Goal: Contribute content: Contribute content

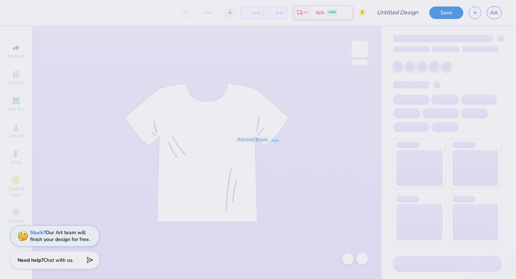
type input "[PERSON_NAME]"
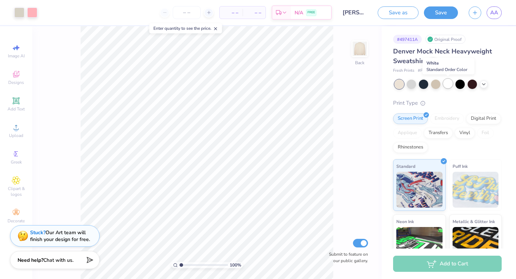
click at [447, 86] on div at bounding box center [448, 83] width 9 height 9
click at [397, 83] on div at bounding box center [399, 84] width 9 height 9
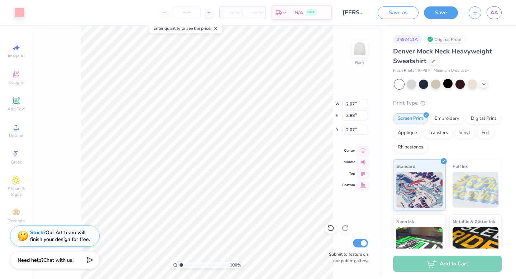
type input "2.13"
type input "1.86"
type input "4.11"
type input "2.68"
click at [16, 68] on div "Designs" at bounding box center [16, 77] width 25 height 21
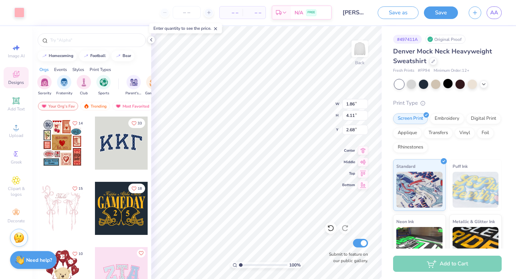
click at [95, 143] on div at bounding box center [68, 143] width 53 height 53
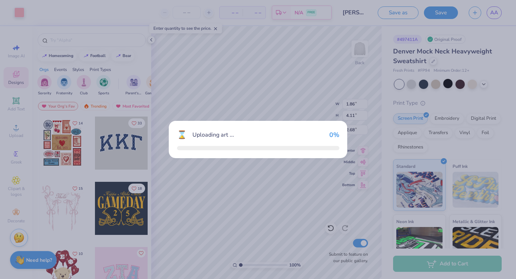
type input "10.91"
type input "4.79"
type input "3.00"
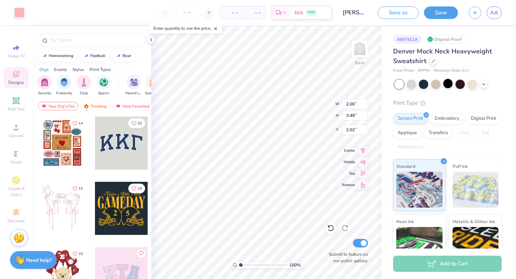
type input "10.72"
type input "4.57"
type input "5.43"
type input "10.91"
type input "4.79"
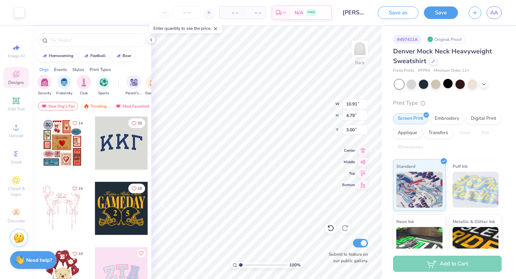
type input "6.01"
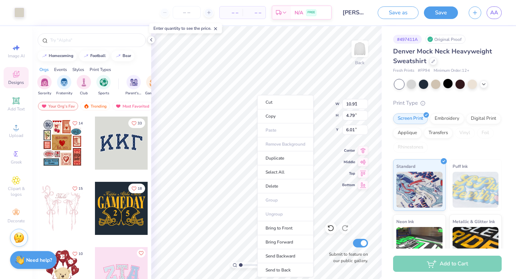
type input "2.80"
type input "3.61"
type input "7.78"
click at [282, 102] on li "Cut" at bounding box center [285, 102] width 56 height 14
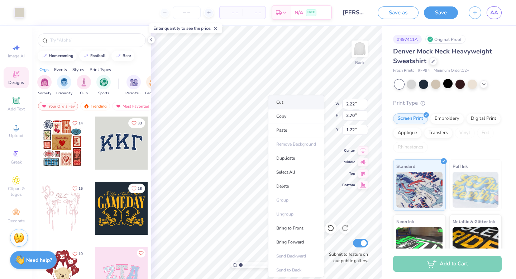
click at [274, 100] on li "Cut" at bounding box center [296, 102] width 56 height 14
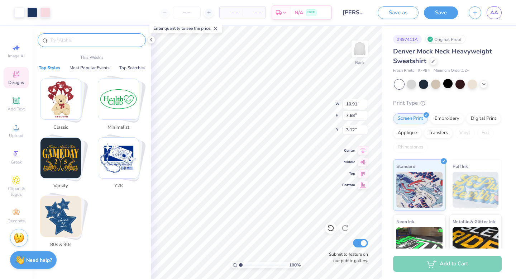
click at [78, 41] on input "text" at bounding box center [95, 40] width 92 height 7
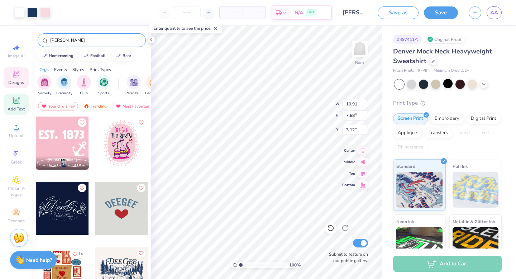
type input "dee gee"
click at [12, 100] on icon at bounding box center [16, 100] width 9 height 9
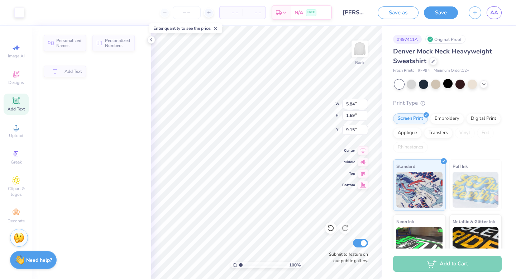
type input "5.84"
type input "1.69"
type input "9.15"
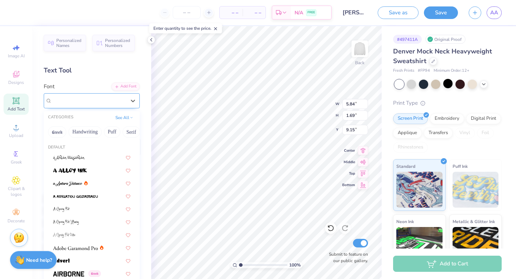
click at [98, 102] on div "Super Dream" at bounding box center [88, 100] width 75 height 11
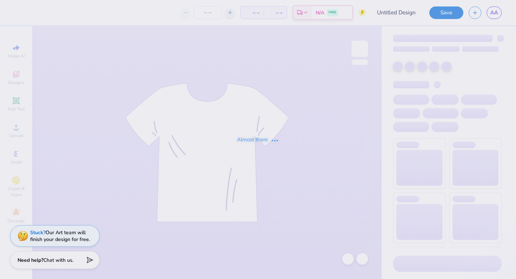
type input "[PERSON_NAME]"
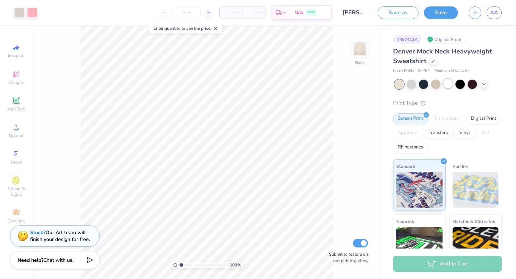
click at [450, 85] on div at bounding box center [448, 83] width 9 height 9
click at [462, 84] on div at bounding box center [460, 83] width 9 height 9
click at [35, 10] on div at bounding box center [32, 12] width 10 height 10
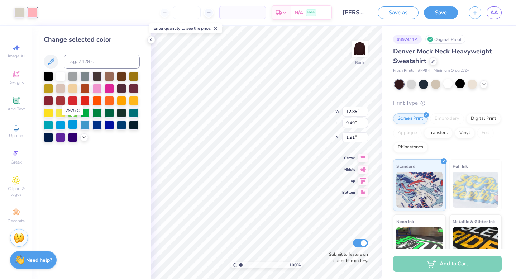
click at [76, 125] on div at bounding box center [72, 124] width 9 height 9
click at [61, 77] on div at bounding box center [60, 75] width 9 height 9
click at [85, 122] on div at bounding box center [84, 124] width 9 height 9
click at [72, 122] on div at bounding box center [72, 124] width 9 height 9
click at [70, 123] on div at bounding box center [72, 124] width 9 height 9
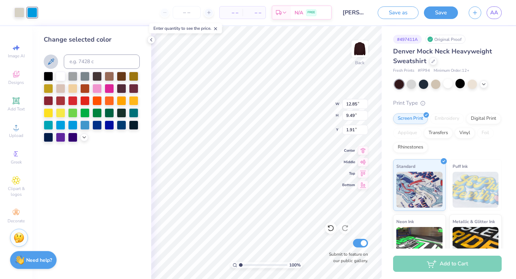
click at [48, 61] on icon at bounding box center [51, 61] width 9 height 9
click at [35, 12] on div at bounding box center [32, 13] width 10 height 10
click at [84, 138] on icon at bounding box center [84, 137] width 6 height 6
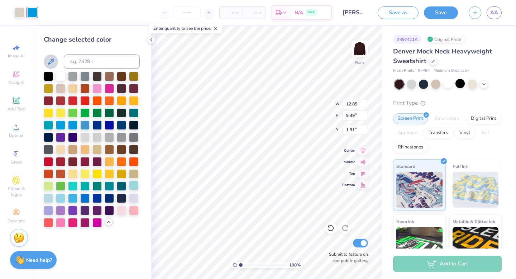
click at [134, 186] on div at bounding box center [133, 185] width 9 height 9
click at [62, 197] on div at bounding box center [60, 197] width 9 height 9
click at [60, 199] on div at bounding box center [60, 197] width 9 height 9
click at [58, 199] on div at bounding box center [60, 197] width 9 height 9
click at [72, 197] on div at bounding box center [72, 197] width 9 height 9
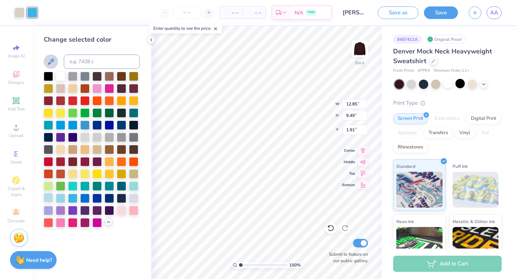
click at [51, 197] on div at bounding box center [48, 197] width 9 height 9
click at [46, 199] on div at bounding box center [48, 197] width 9 height 9
click at [48, 199] on div at bounding box center [48, 197] width 9 height 9
click at [62, 197] on div at bounding box center [60, 197] width 9 height 9
click at [47, 198] on div at bounding box center [48, 197] width 9 height 9
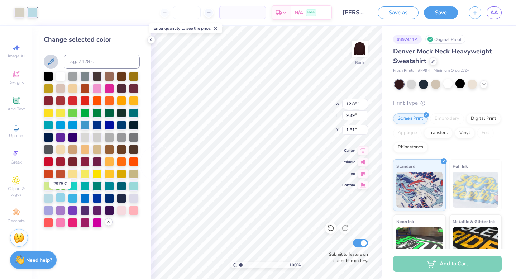
click at [59, 198] on div at bounding box center [60, 197] width 9 height 9
click at [137, 184] on div at bounding box center [133, 185] width 9 height 9
click at [56, 197] on div at bounding box center [60, 197] width 9 height 9
click at [431, 13] on button "Save" at bounding box center [441, 11] width 34 height 13
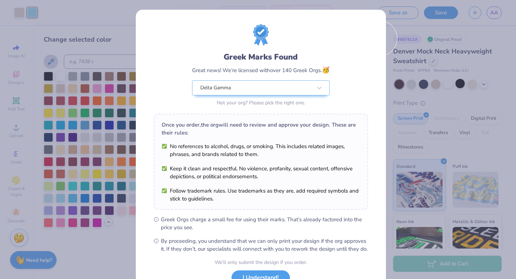
scroll to position [57, 0]
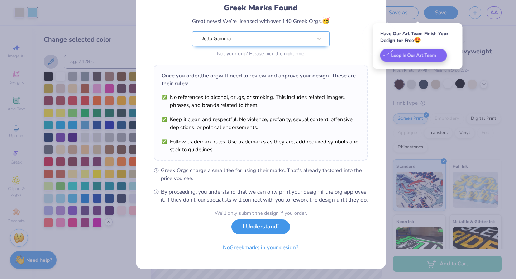
click at [277, 227] on button "I Understand!" at bounding box center [261, 226] width 58 height 15
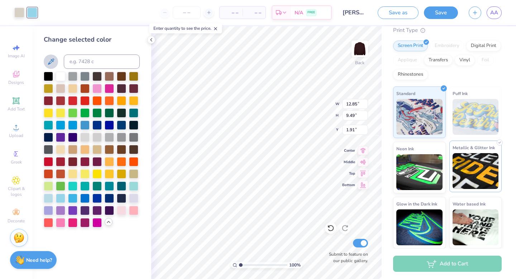
scroll to position [0, 0]
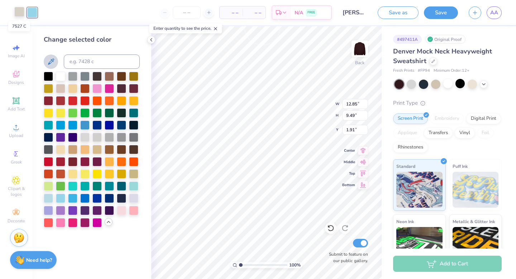
click at [18, 7] on div at bounding box center [19, 12] width 10 height 10
click at [64, 76] on div at bounding box center [60, 75] width 9 height 9
click at [443, 11] on button "Save" at bounding box center [441, 11] width 34 height 13
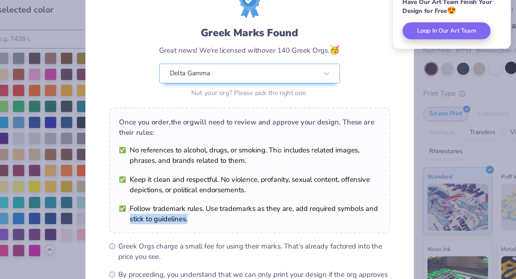
drag, startPoint x: 368, startPoint y: 193, endPoint x: 371, endPoint y: 200, distance: 7.7
click at [371, 200] on div "Greek Marks Found Great news! We’re licensed with over 140 Greek Orgs. 🥳 Delta …" at bounding box center [261, 164] width 250 height 308
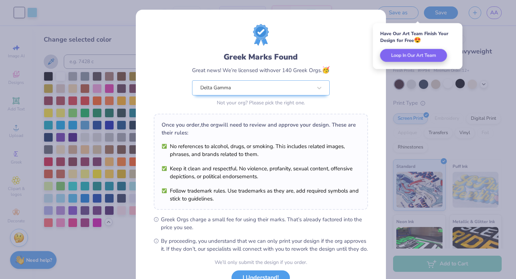
scroll to position [57, 0]
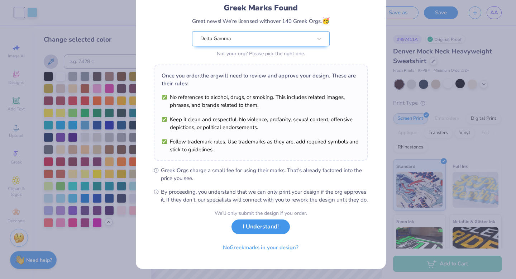
click at [274, 223] on button "I Understand!" at bounding box center [261, 226] width 58 height 15
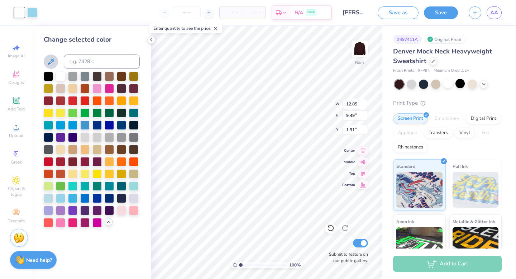
scroll to position [0, 0]
click at [490, 7] on link "AA" at bounding box center [494, 12] width 15 height 13
